Goal: Information Seeking & Learning: Learn about a topic

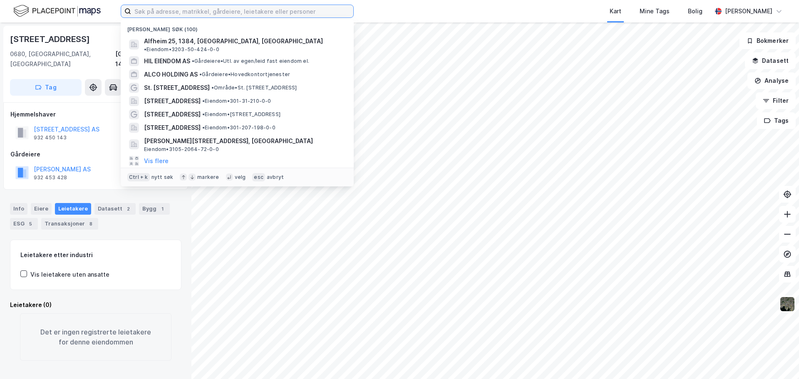
click at [290, 8] on input at bounding box center [242, 11] width 222 height 12
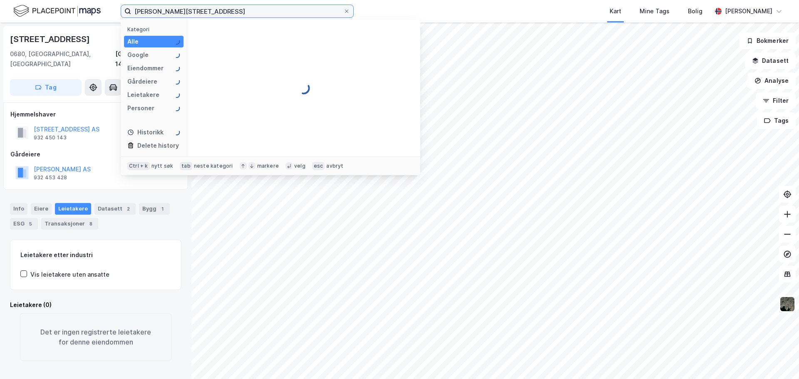
type input "[PERSON_NAME][STREET_ADDRESS]"
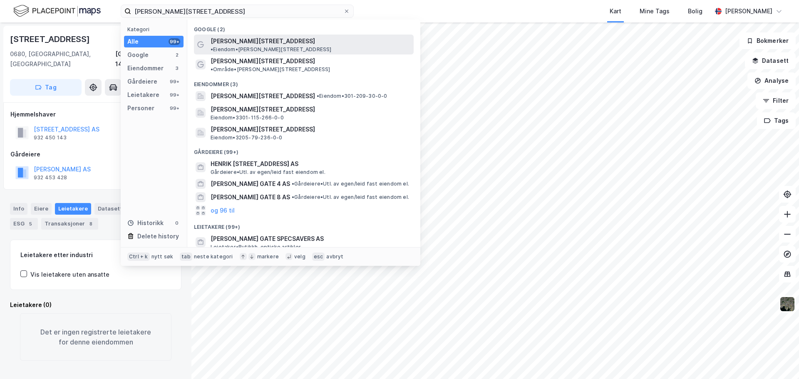
click at [213, 46] on span "•" at bounding box center [212, 49] width 2 height 6
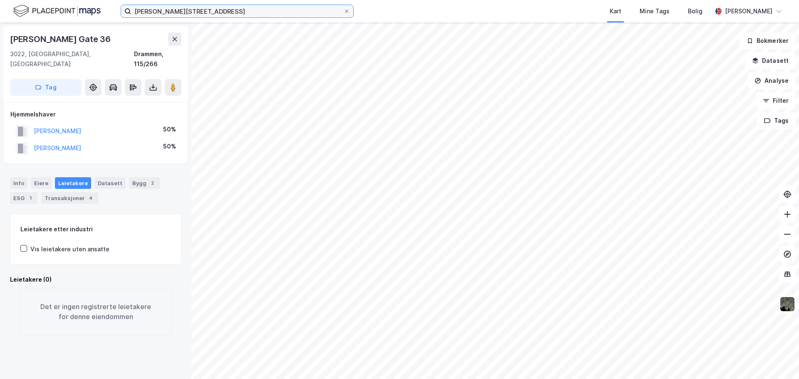
click at [210, 11] on input "[PERSON_NAME][STREET_ADDRESS]" at bounding box center [237, 11] width 212 height 12
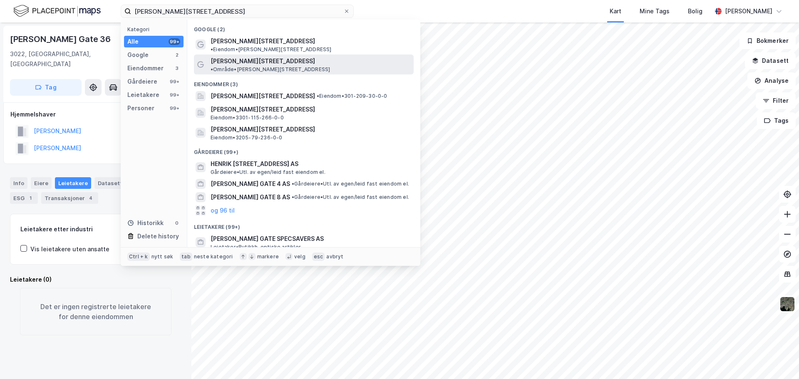
click at [264, 56] on span "[PERSON_NAME][STREET_ADDRESS]" at bounding box center [263, 61] width 105 height 10
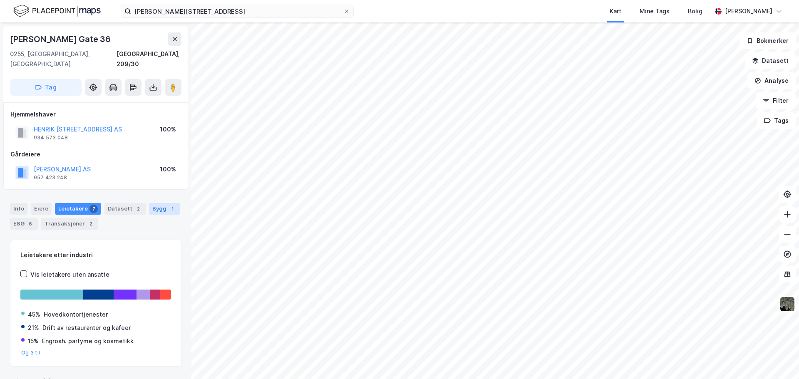
click at [161, 203] on div "Bygg 1" at bounding box center [164, 209] width 31 height 12
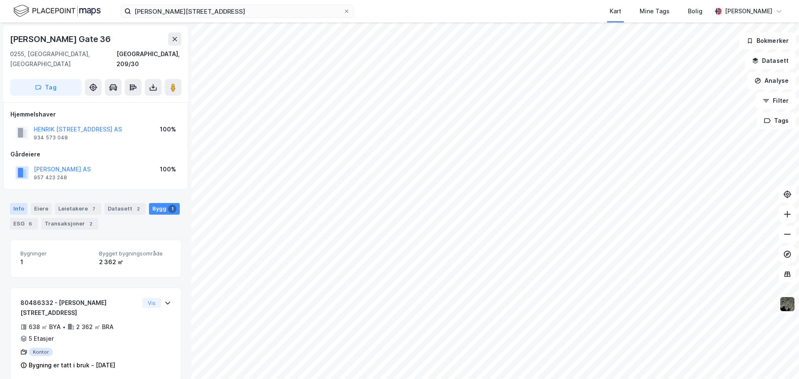
click at [17, 203] on div "Info" at bounding box center [18, 209] width 17 height 12
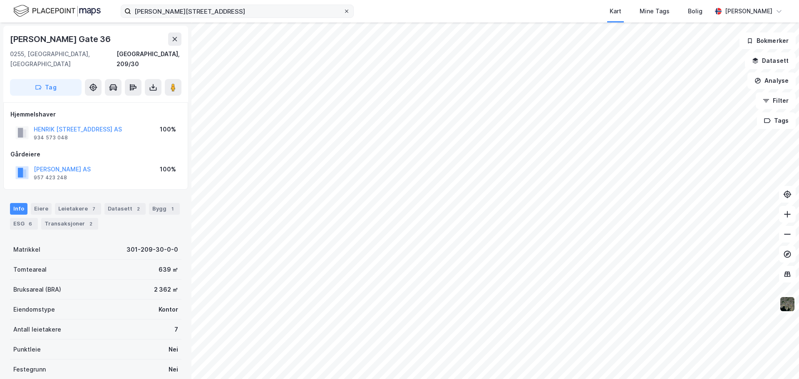
click at [346, 12] on icon at bounding box center [346, 11] width 5 height 5
click at [343, 12] on input "[PERSON_NAME][STREET_ADDRESS]" at bounding box center [237, 11] width 212 height 12
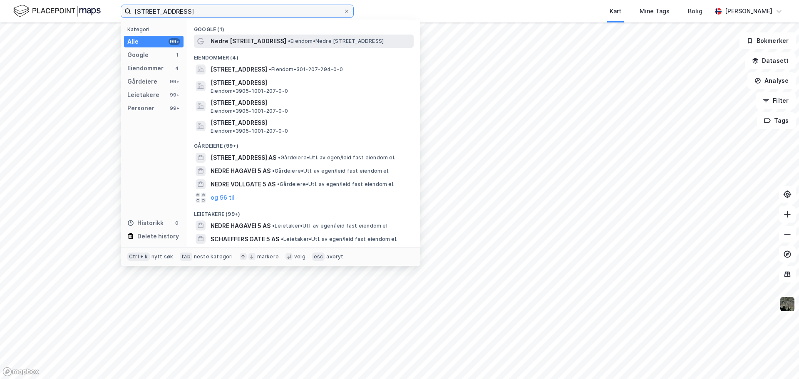
type input "[STREET_ADDRESS]"
click at [348, 44] on span "• Eiendom • [STREET_ADDRESS]" at bounding box center [336, 41] width 96 height 7
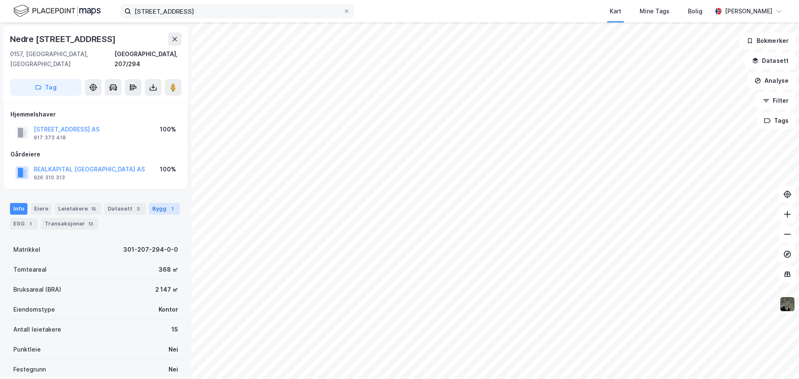
click at [157, 203] on div "Bygg 1" at bounding box center [164, 209] width 31 height 12
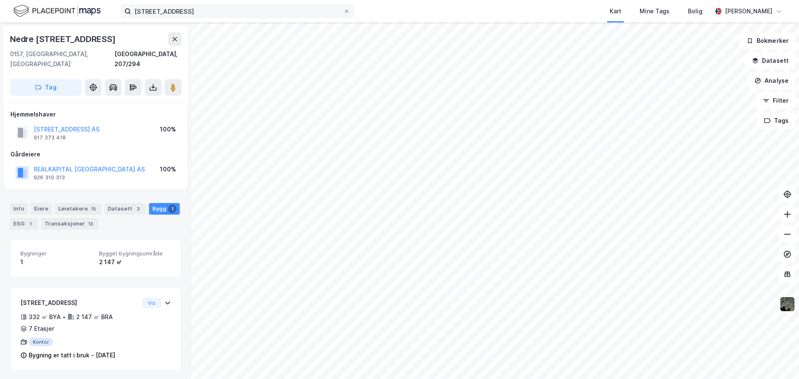
drag, startPoint x: 19, startPoint y: 199, endPoint x: 29, endPoint y: 202, distance: 10.8
click at [19, 203] on div "Info" at bounding box center [18, 209] width 17 height 12
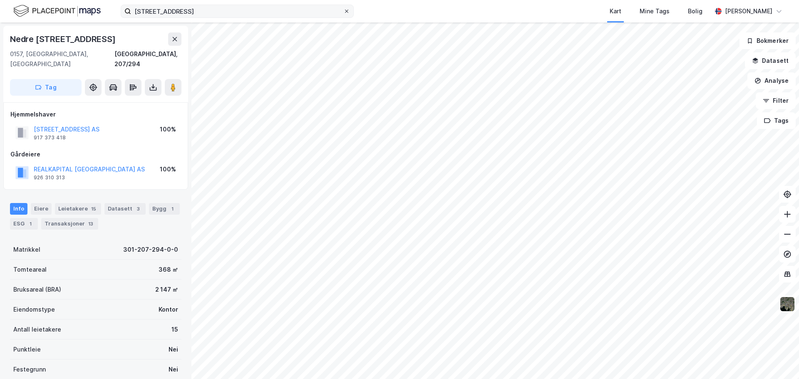
click at [347, 10] on icon at bounding box center [346, 11] width 5 height 5
click at [343, 10] on input "[STREET_ADDRESS]" at bounding box center [237, 11] width 212 height 12
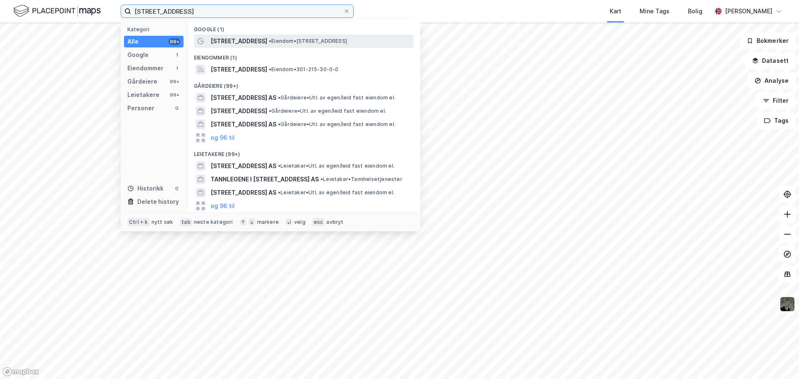
type input "[STREET_ADDRESS]"
click at [298, 42] on span "• Eiendom • [STREET_ADDRESS]" at bounding box center [308, 41] width 78 height 7
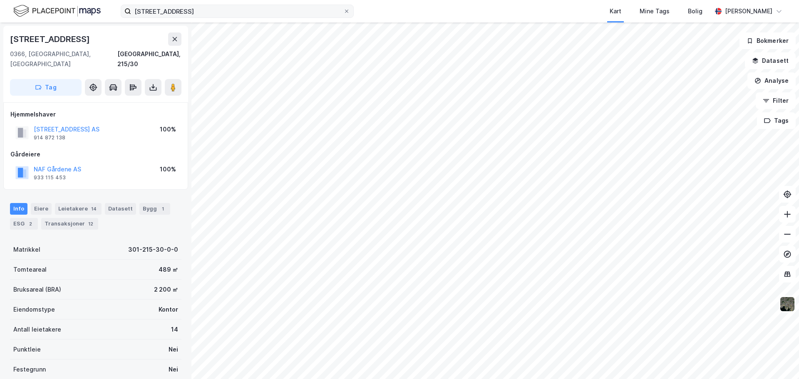
drag, startPoint x: 154, startPoint y: 198, endPoint x: 184, endPoint y: 197, distance: 30.0
click at [159, 205] on div "1" at bounding box center [163, 209] width 8 height 8
